Goal: Task Accomplishment & Management: Manage account settings

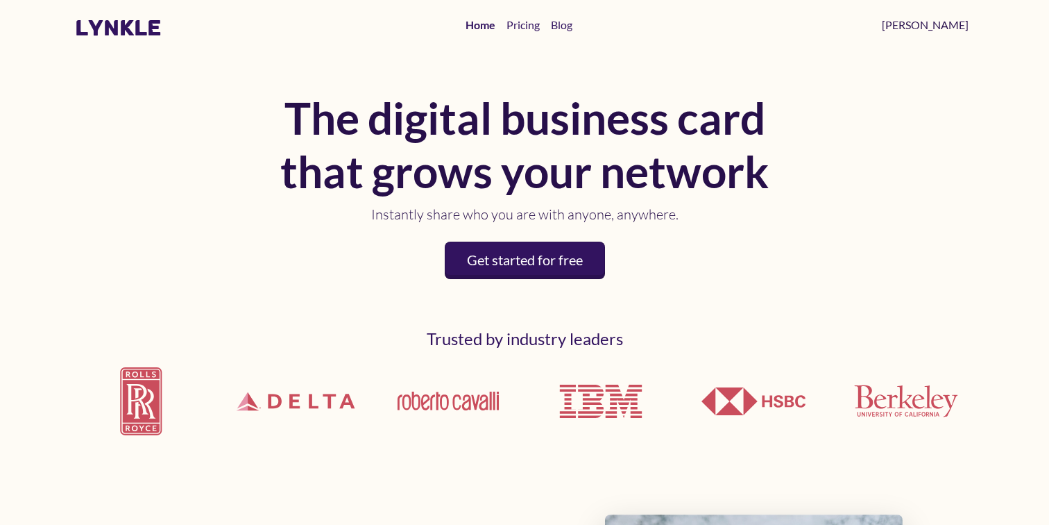
click at [965, 29] on link "[PERSON_NAME]" at bounding box center [926, 25] width 98 height 28
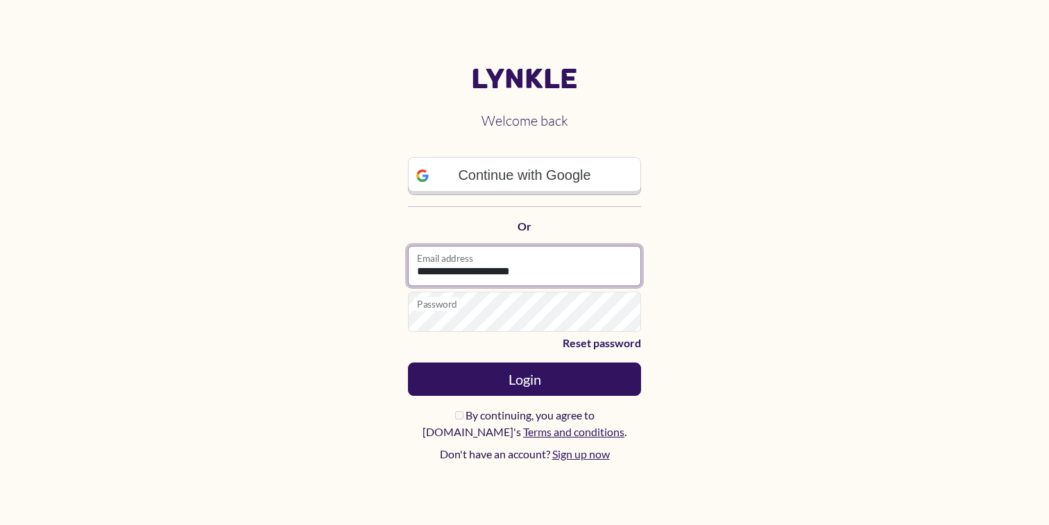
type input "**********"
click at [525, 378] on button "Login" at bounding box center [524, 378] width 233 height 33
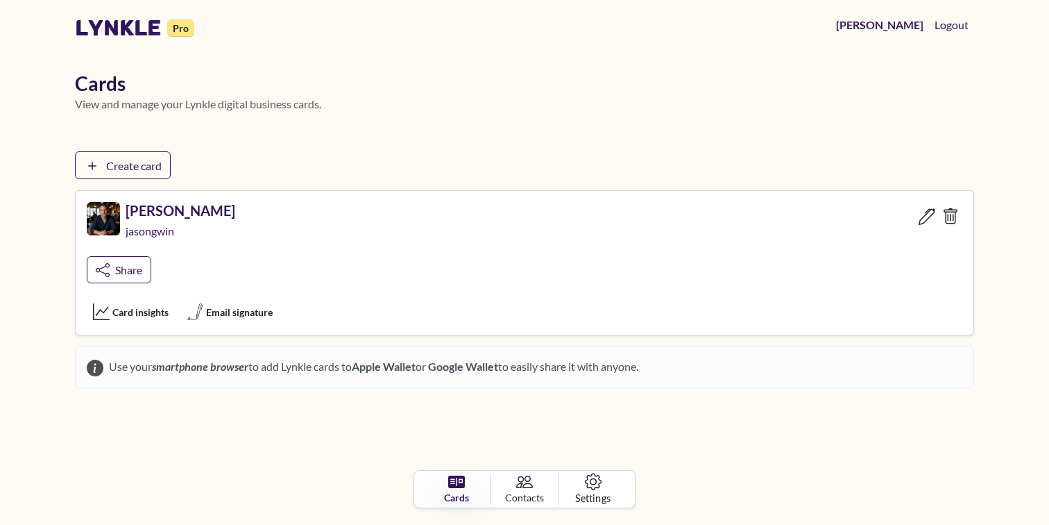
click at [596, 492] on span "Settings" at bounding box center [592, 497] width 35 height 15
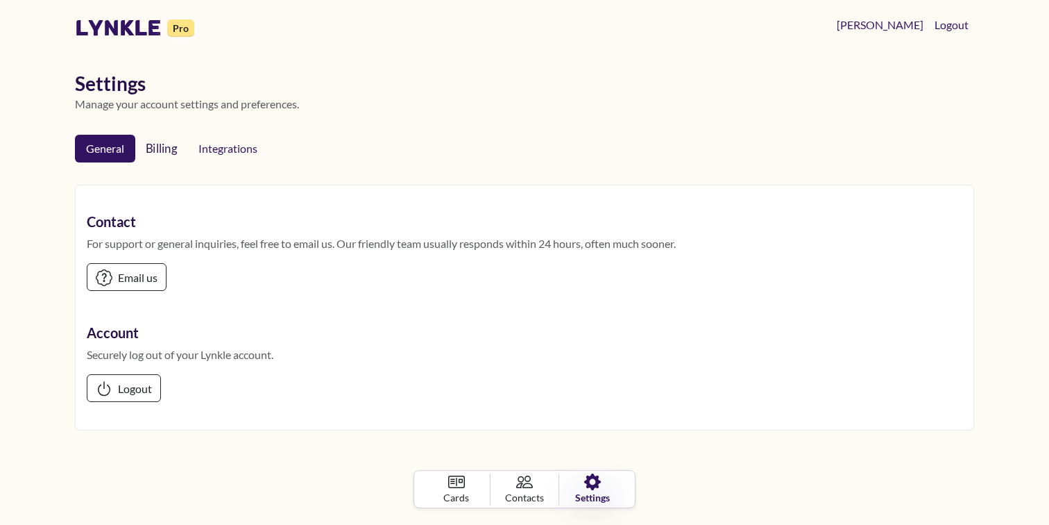
click at [162, 153] on link "Billing" at bounding box center [161, 148] width 55 height 29
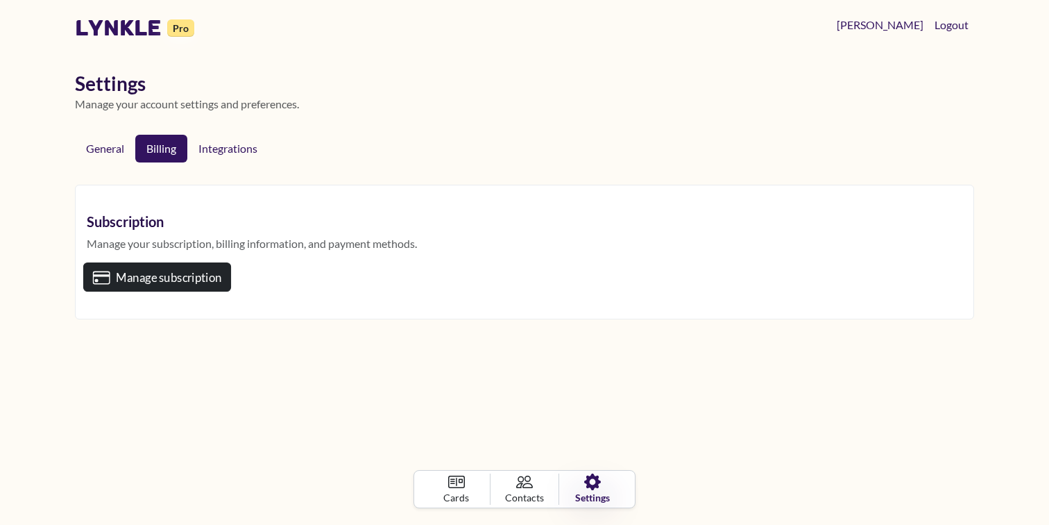
click at [193, 282] on span "Manage subscription" at bounding box center [169, 277] width 106 height 14
